Goal: Information Seeking & Learning: Learn about a topic

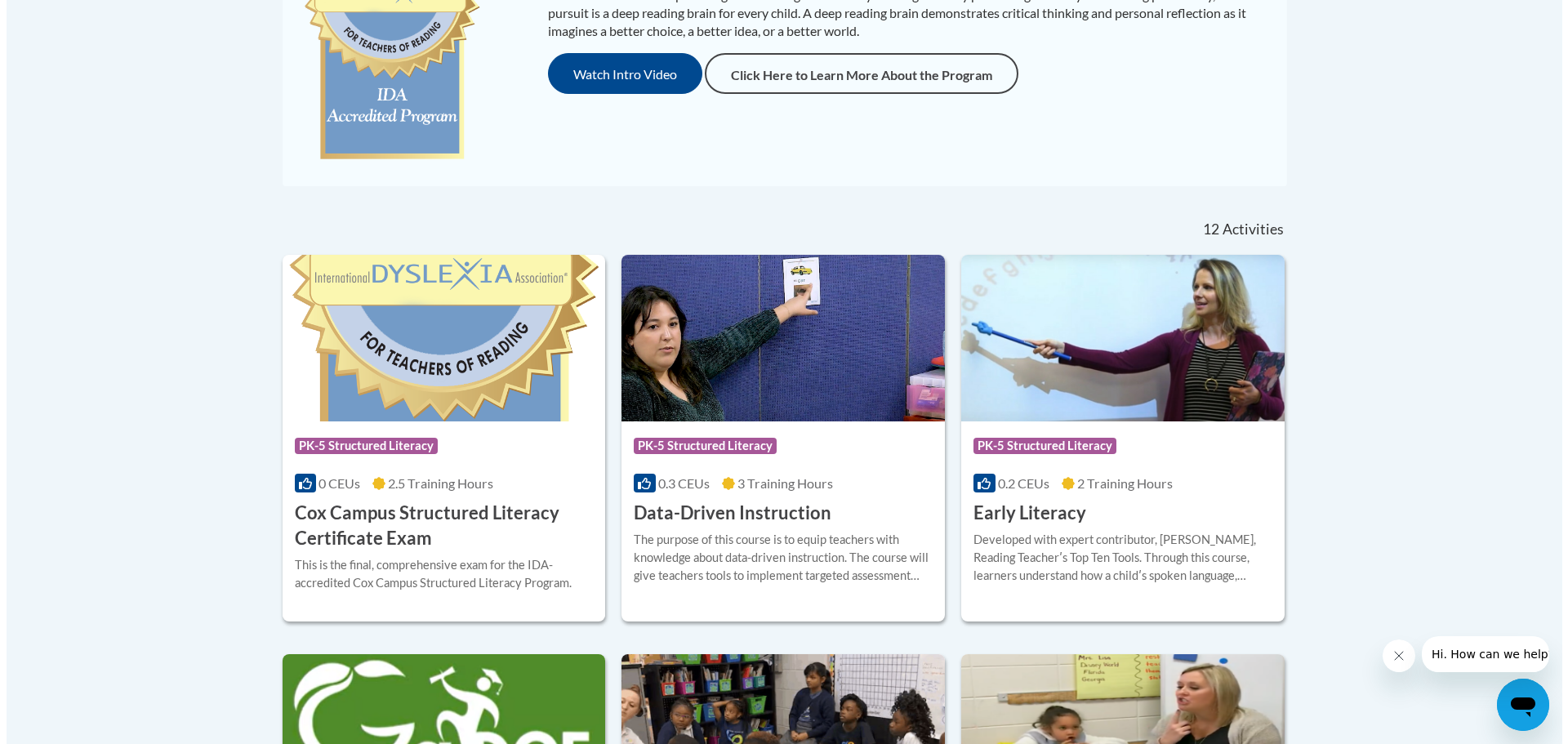
scroll to position [245, 0]
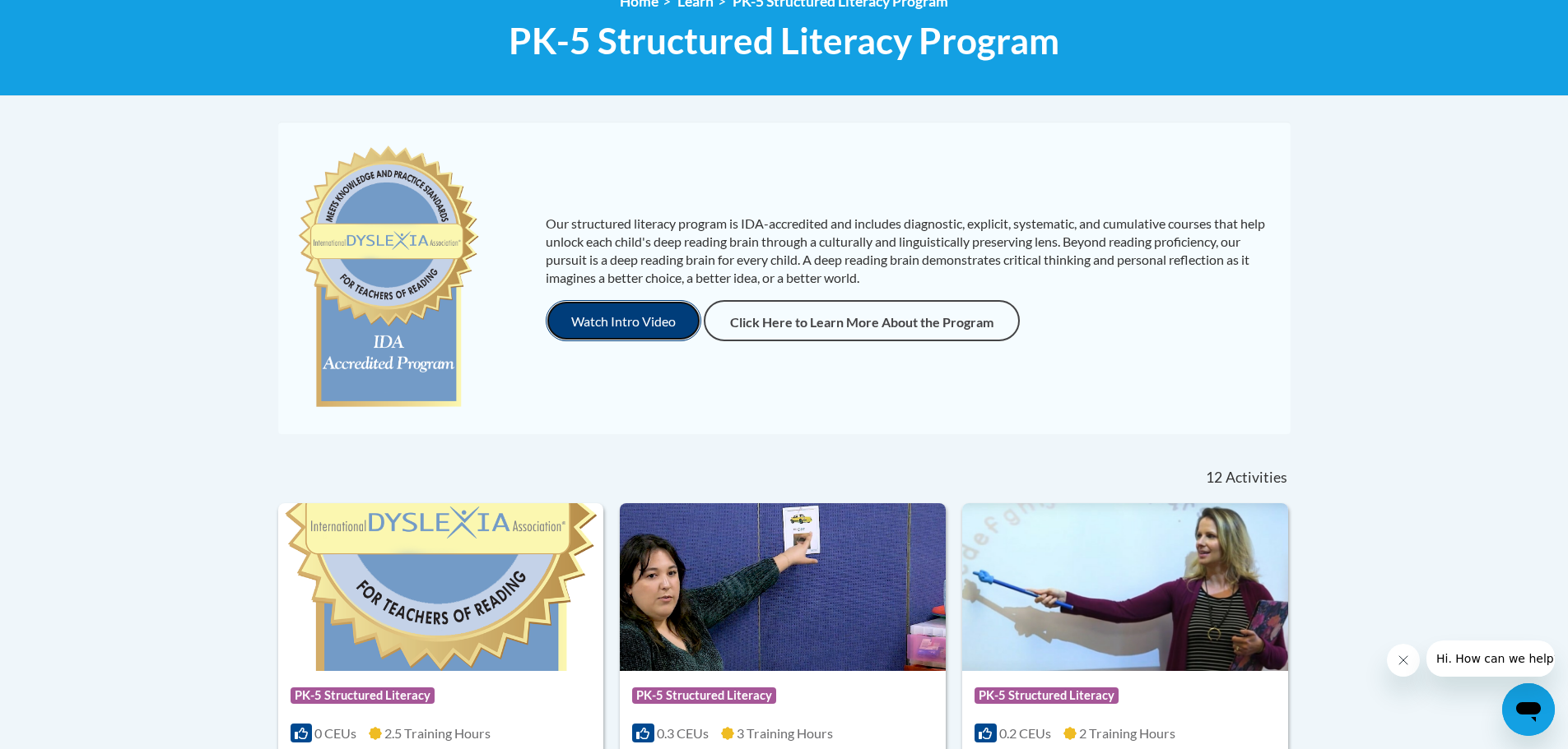
click at [620, 314] on button "Watch Intro Video" at bounding box center [624, 321] width 156 height 41
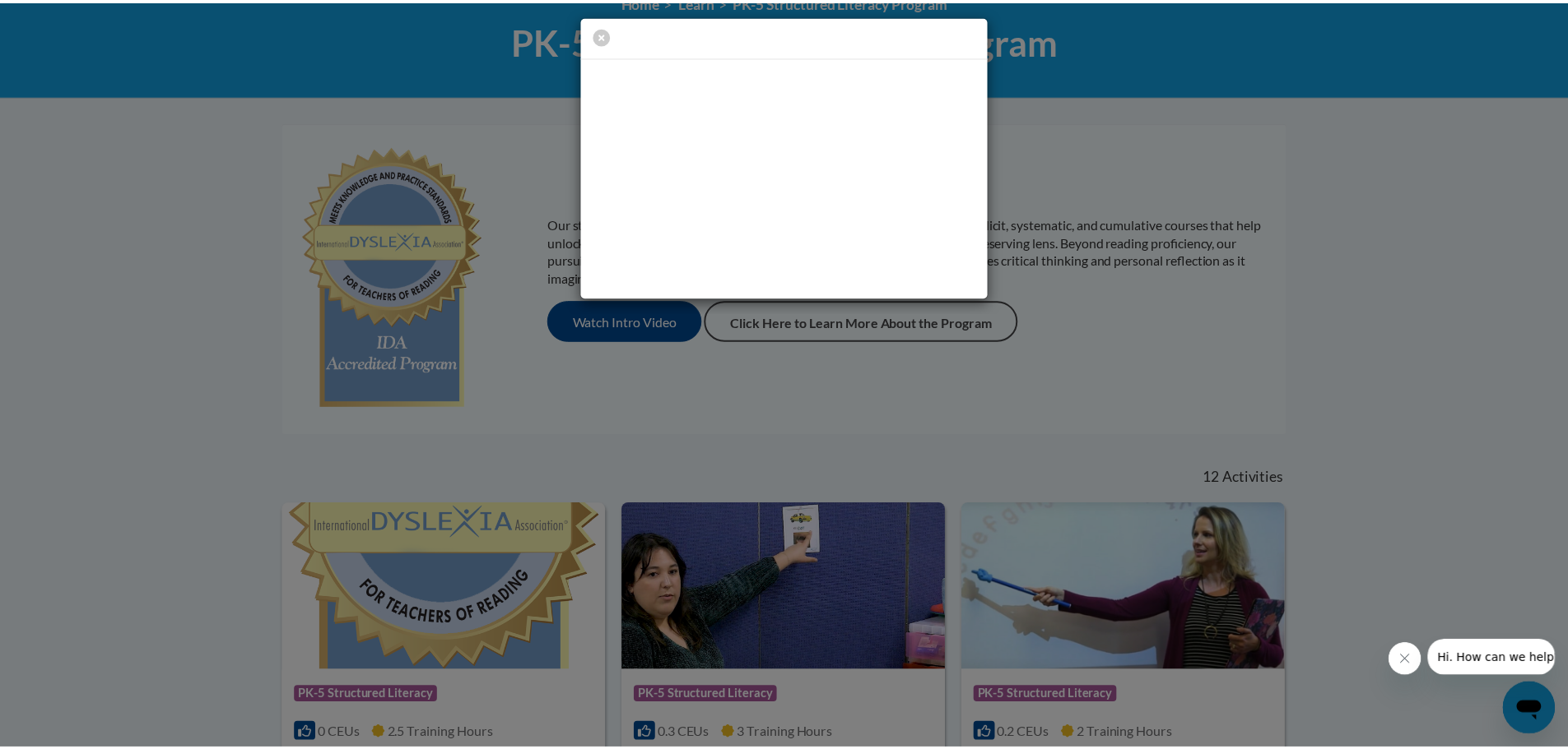
scroll to position [0, 0]
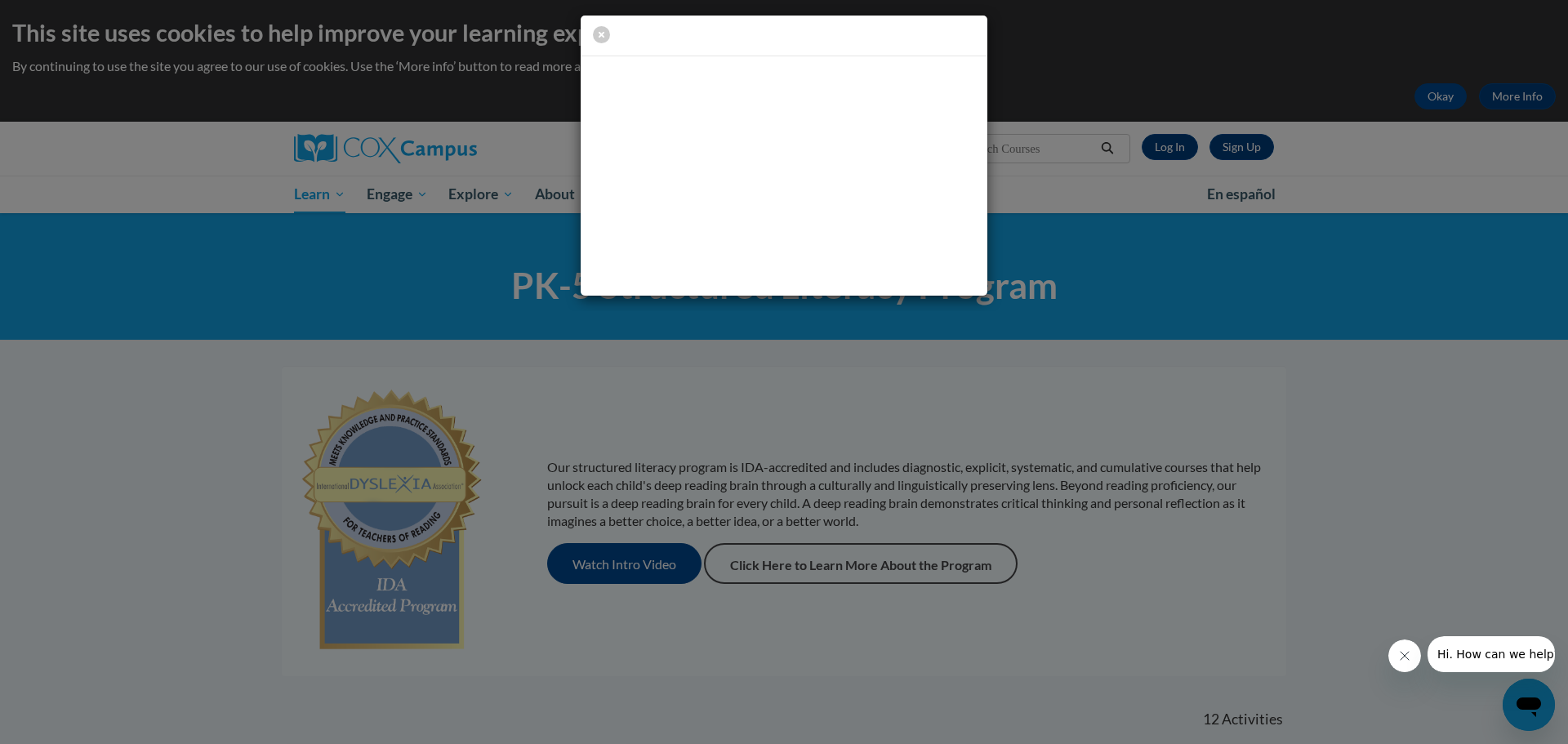
click at [452, 216] on div at bounding box center [784, 156] width 1568 height 311
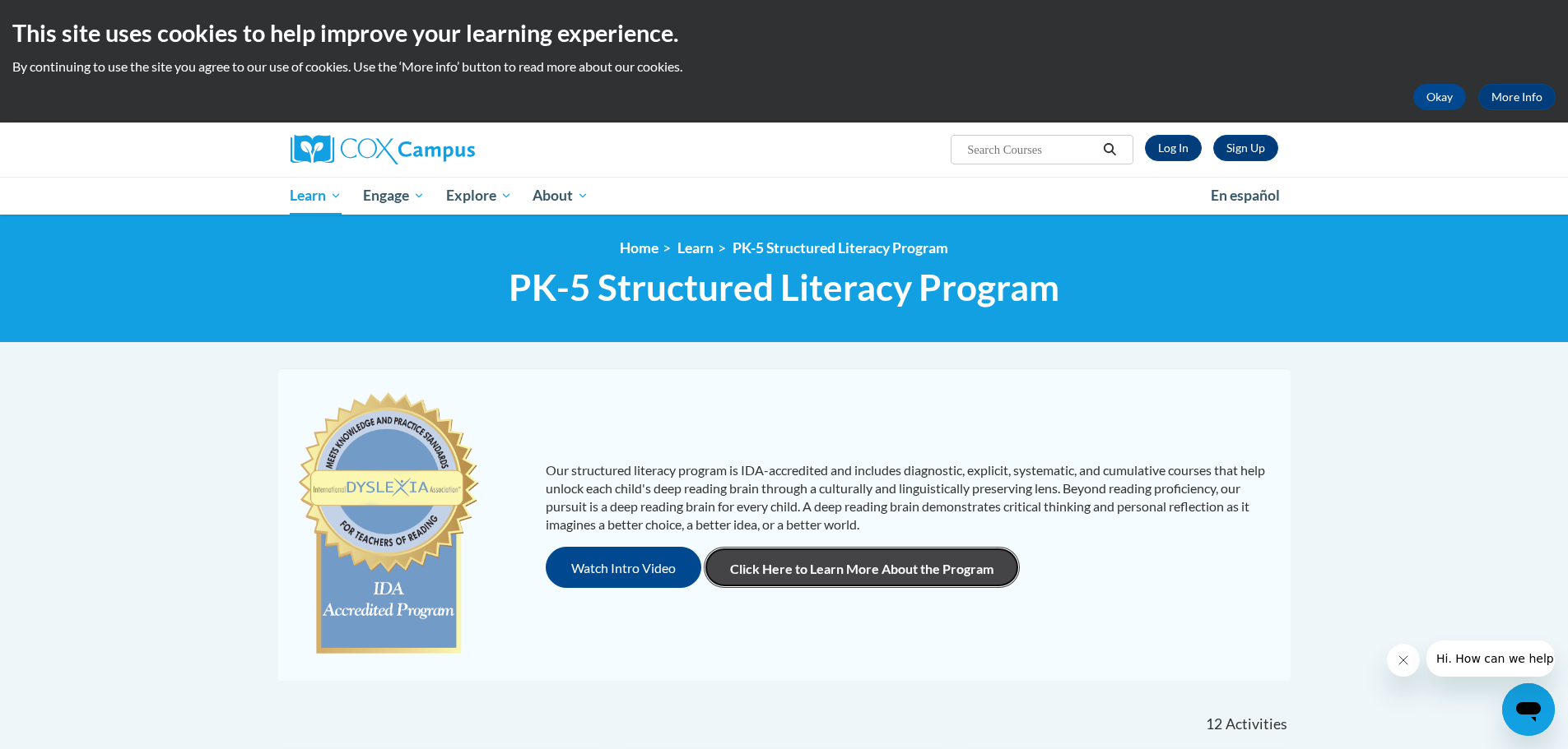
click at [864, 580] on link "Click Here to Learn More About the Program" at bounding box center [862, 568] width 316 height 41
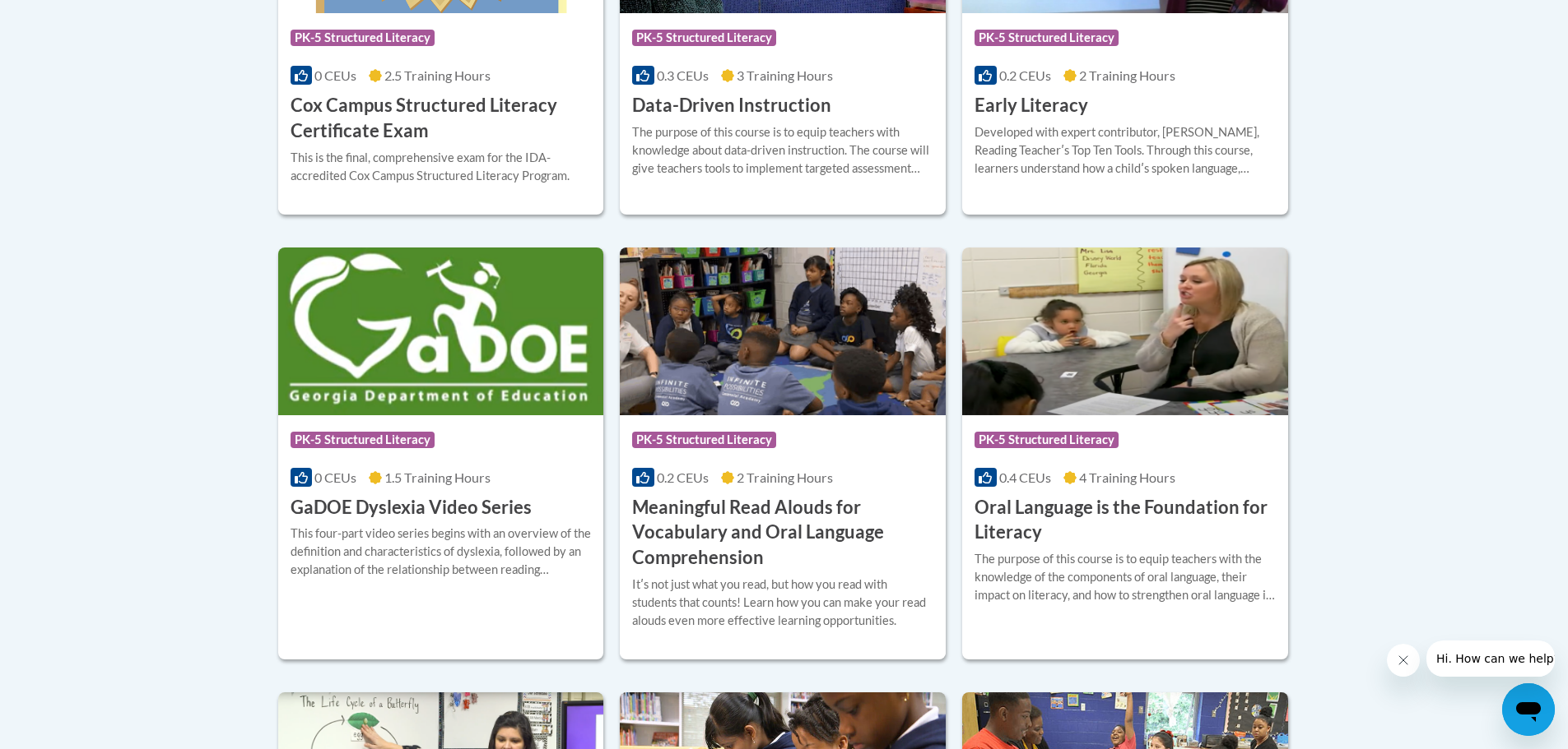
scroll to position [987, 0]
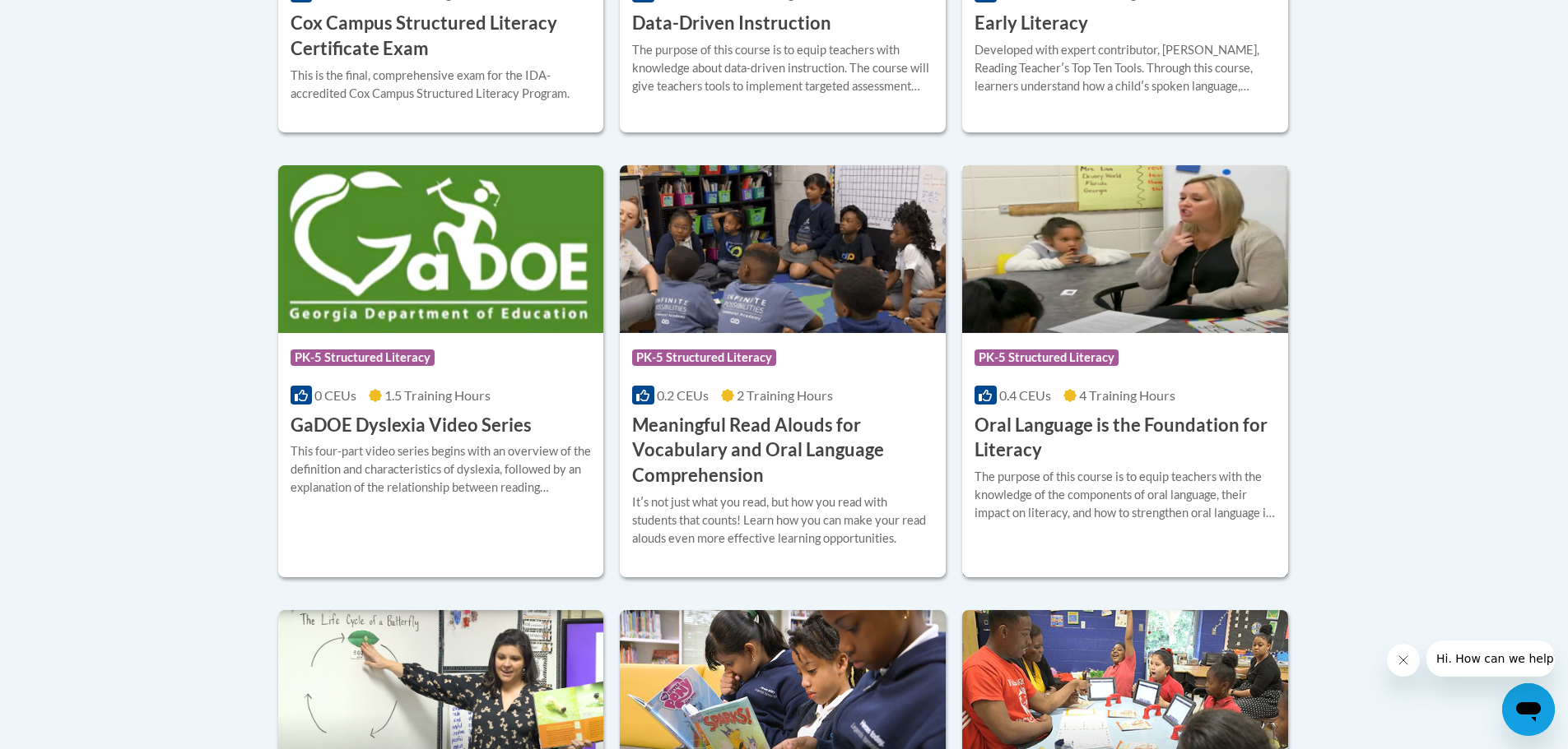
click at [1001, 440] on h3 "Oral Language is the Foundation for Literacy" at bounding box center [1125, 438] width 301 height 51
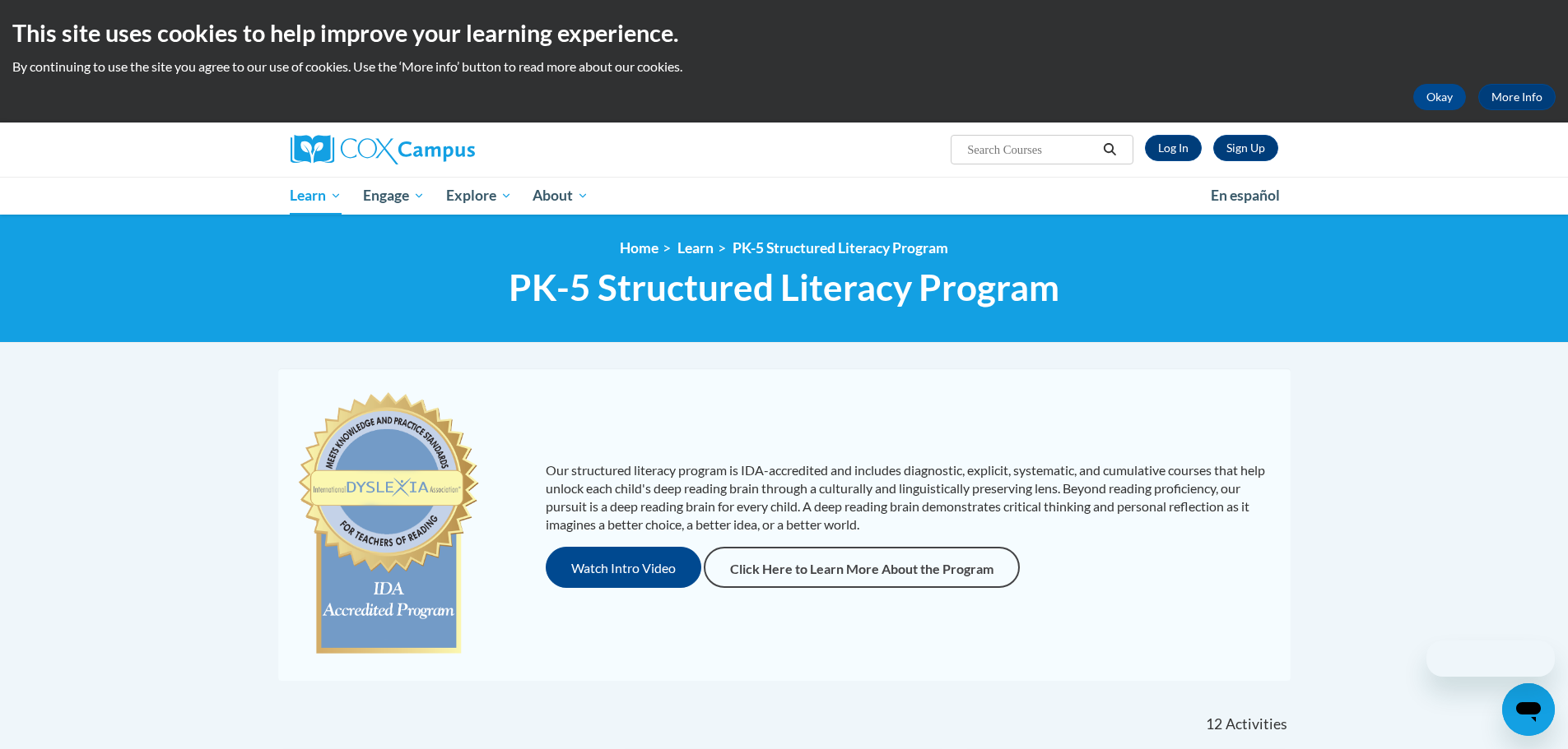
scroll to position [987, 0]
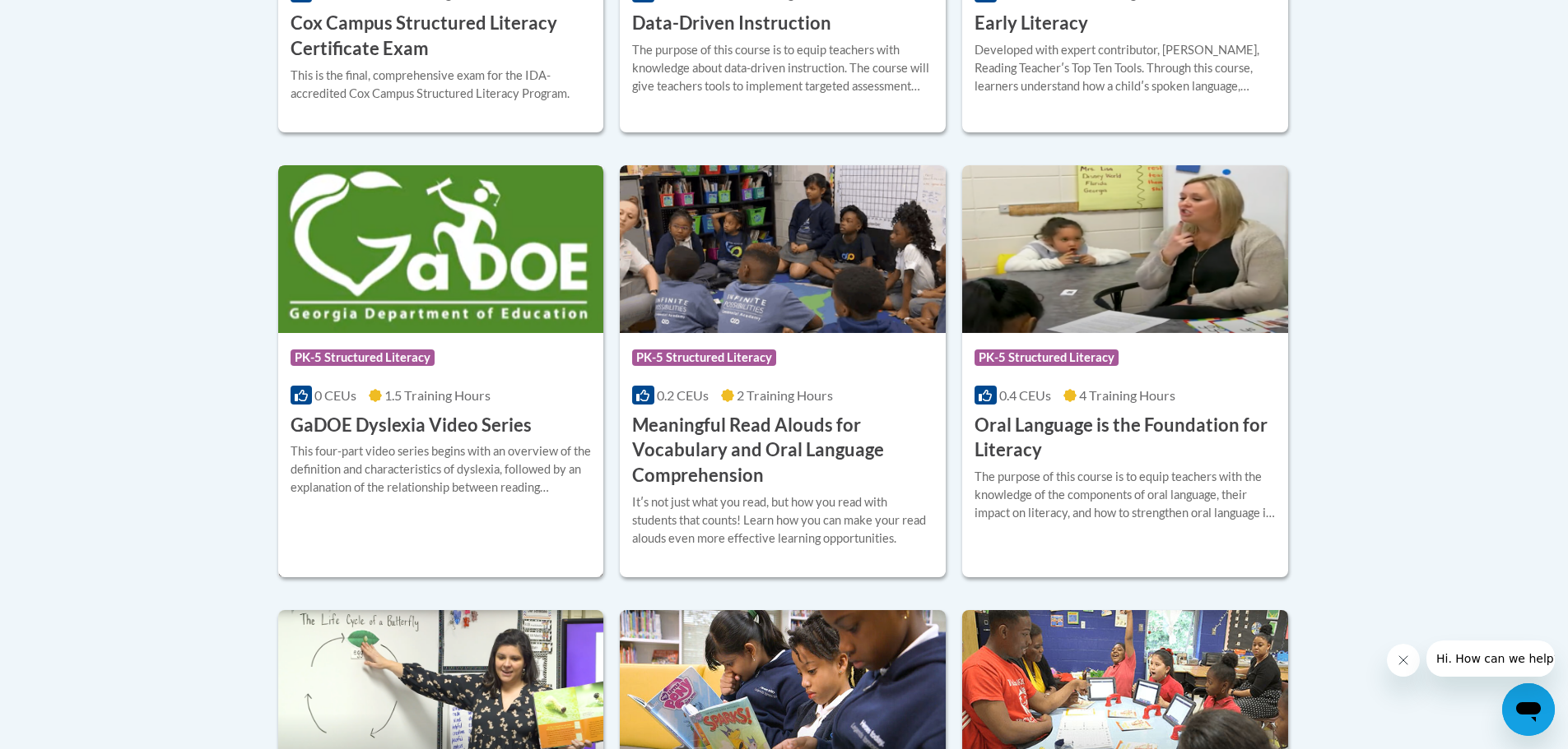
click at [423, 417] on h3 "GaDOE Dyslexia Video Series" at bounding box center [411, 426] width 241 height 25
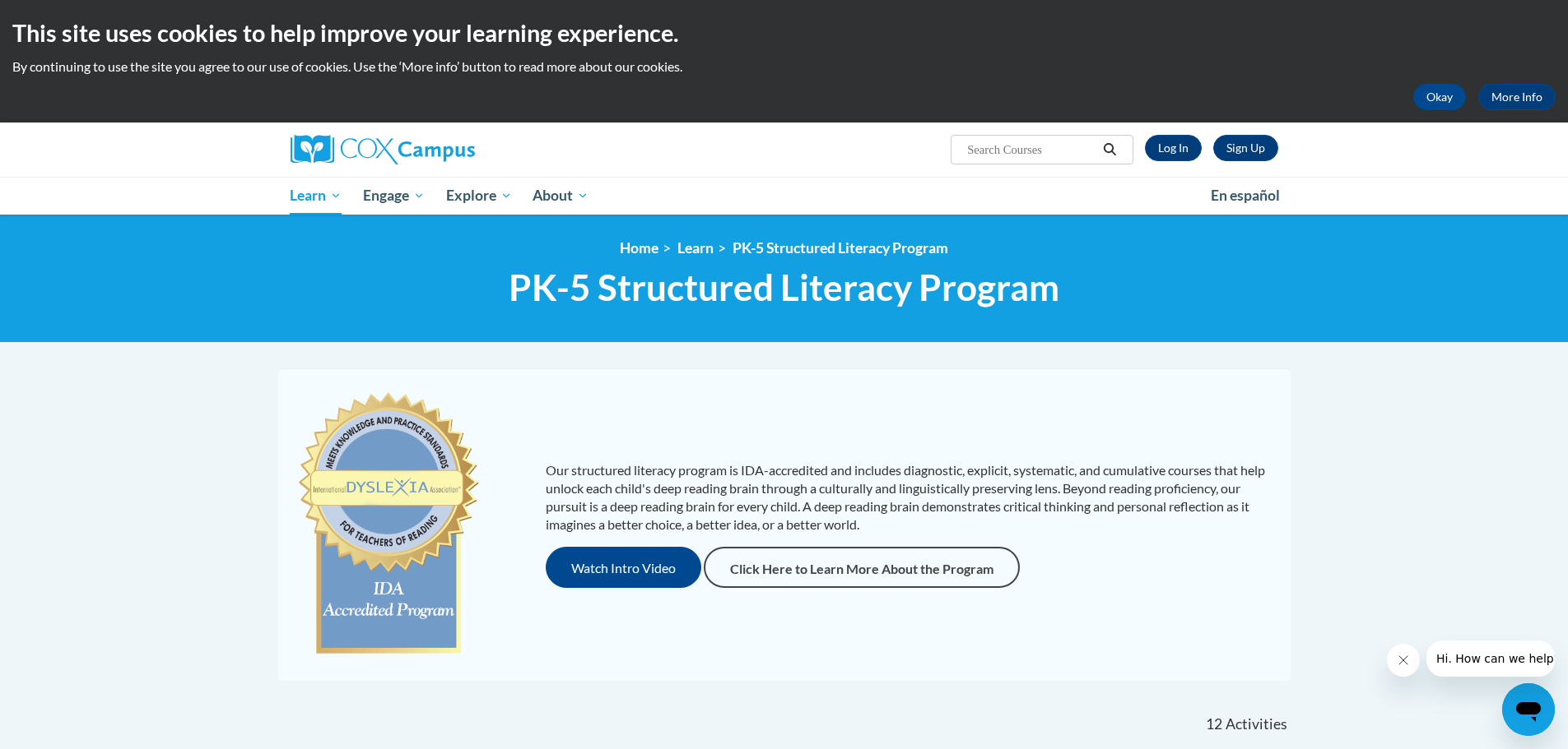
scroll to position [411, 0]
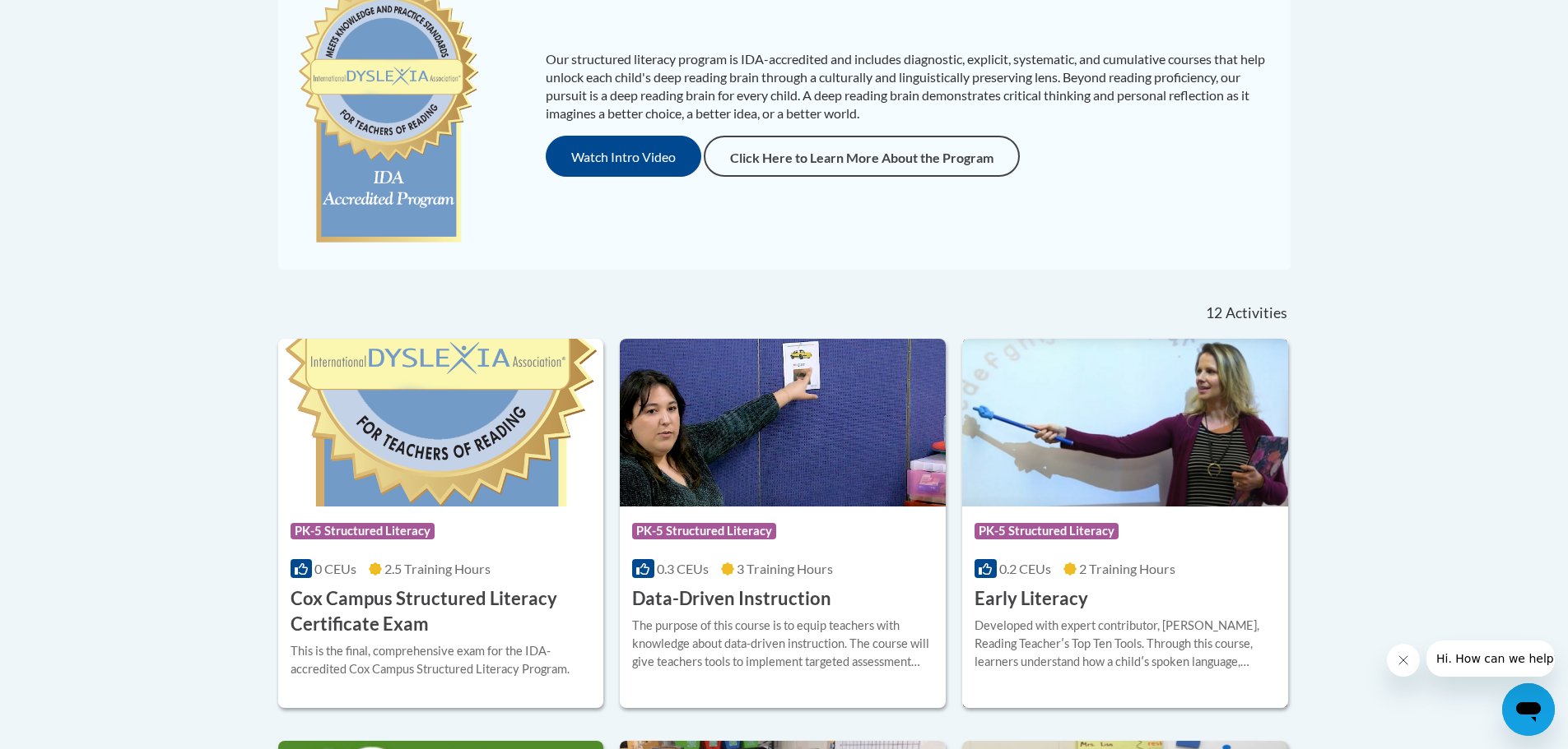
click at [1047, 595] on h3 "Early Literacy" at bounding box center [1031, 599] width 114 height 25
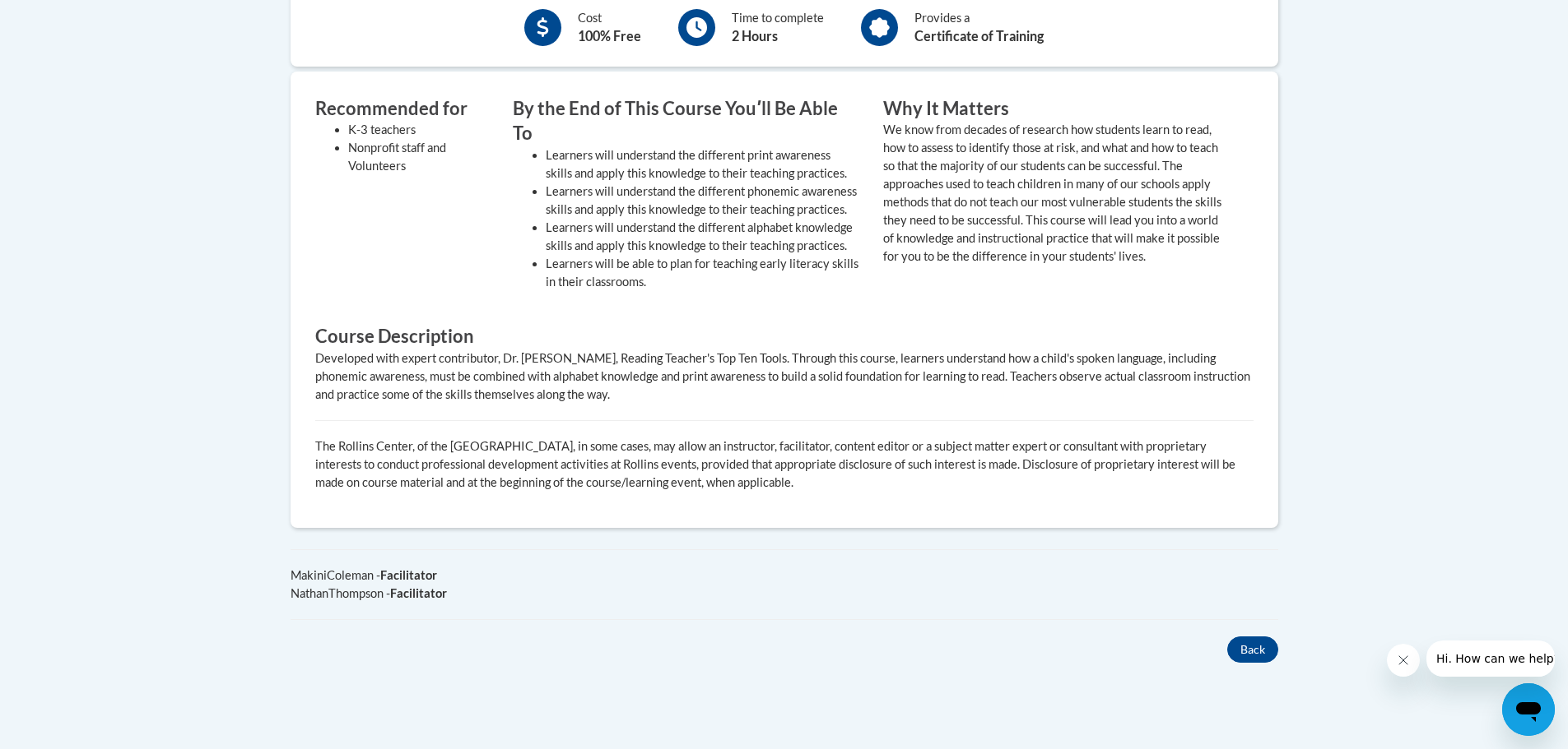
scroll to position [82, 0]
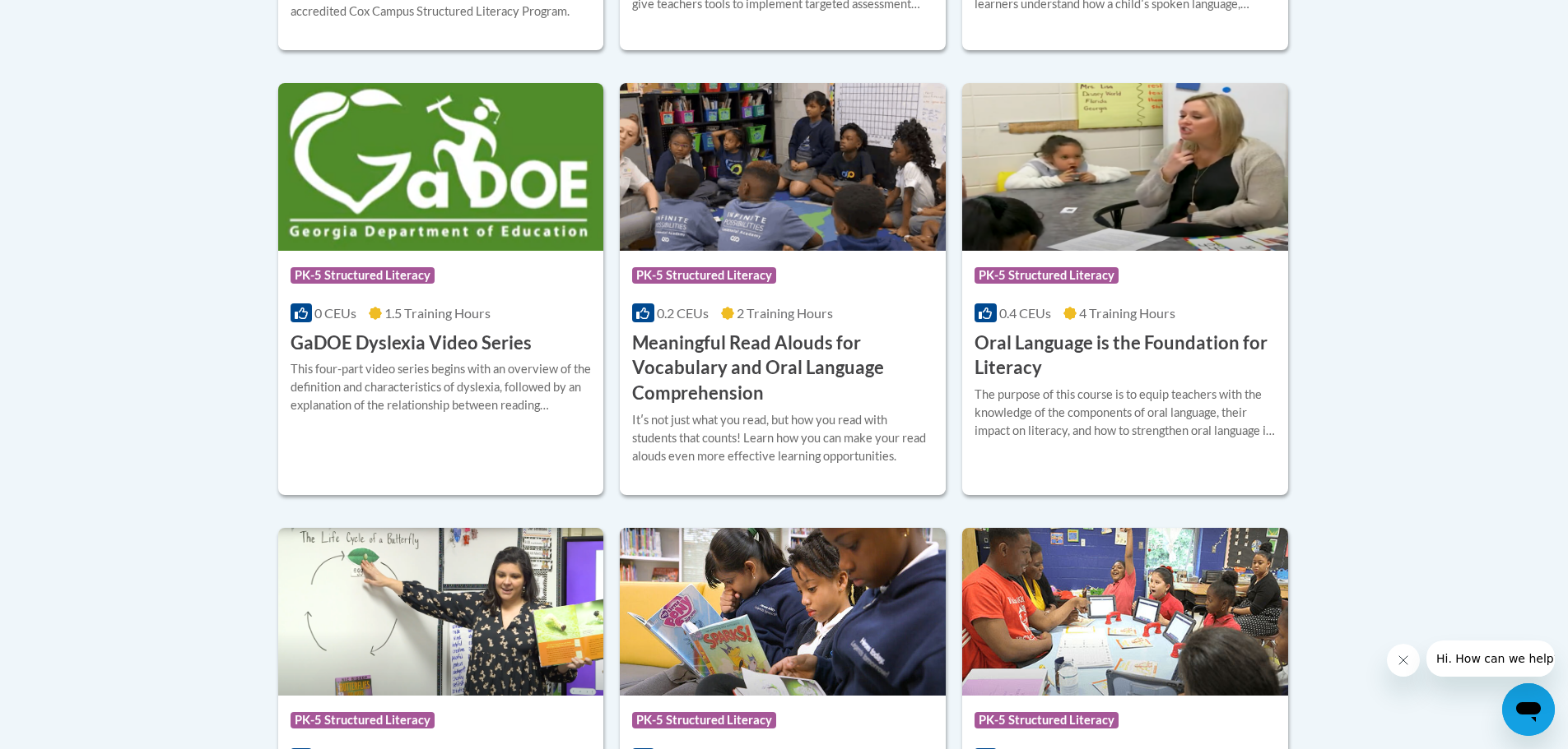
scroll to position [1316, 0]
